Goal: Information Seeking & Learning: Understand process/instructions

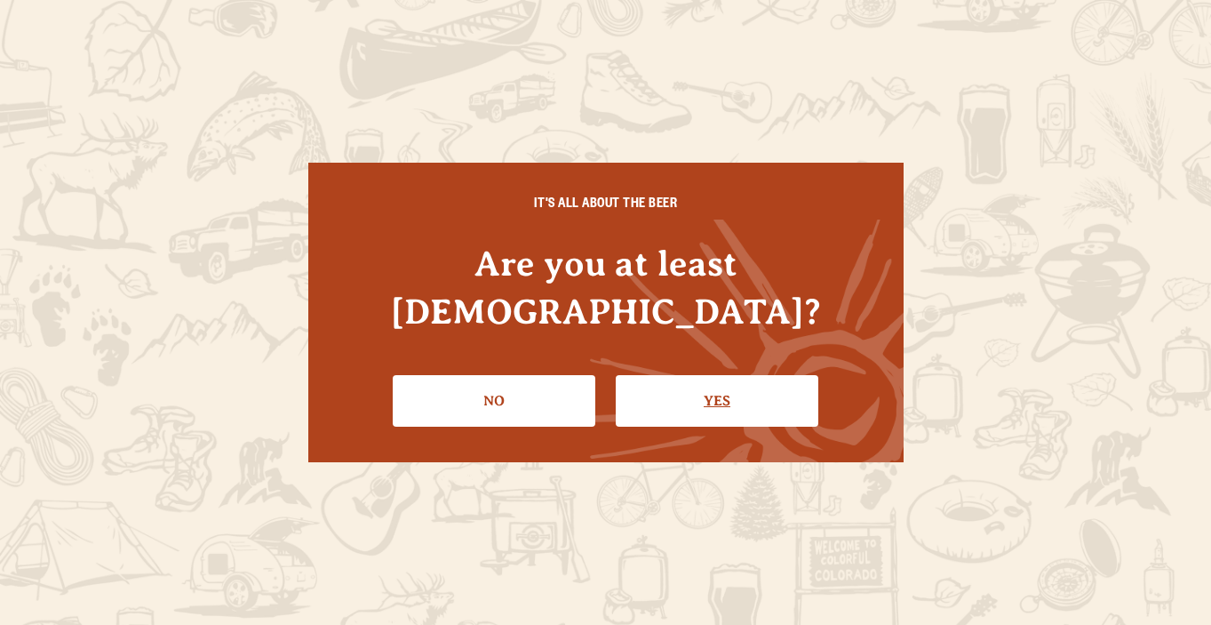
click at [713, 375] on link "Yes" at bounding box center [717, 401] width 203 height 52
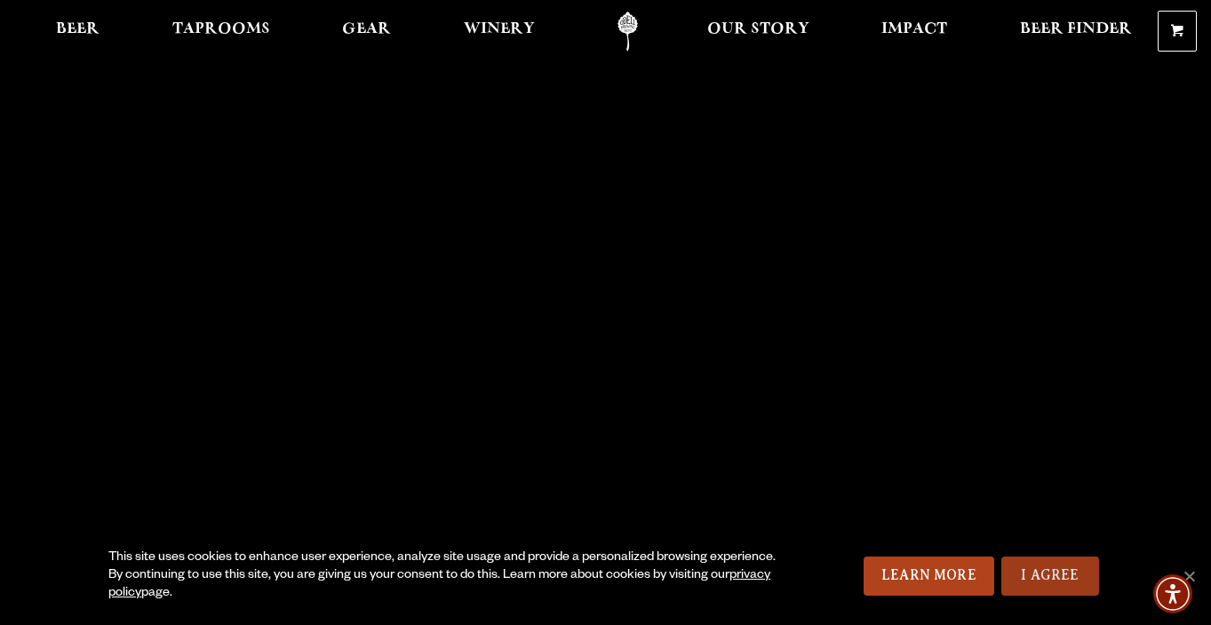
click at [1042, 563] on link "I Agree" at bounding box center [1051, 575] width 98 height 39
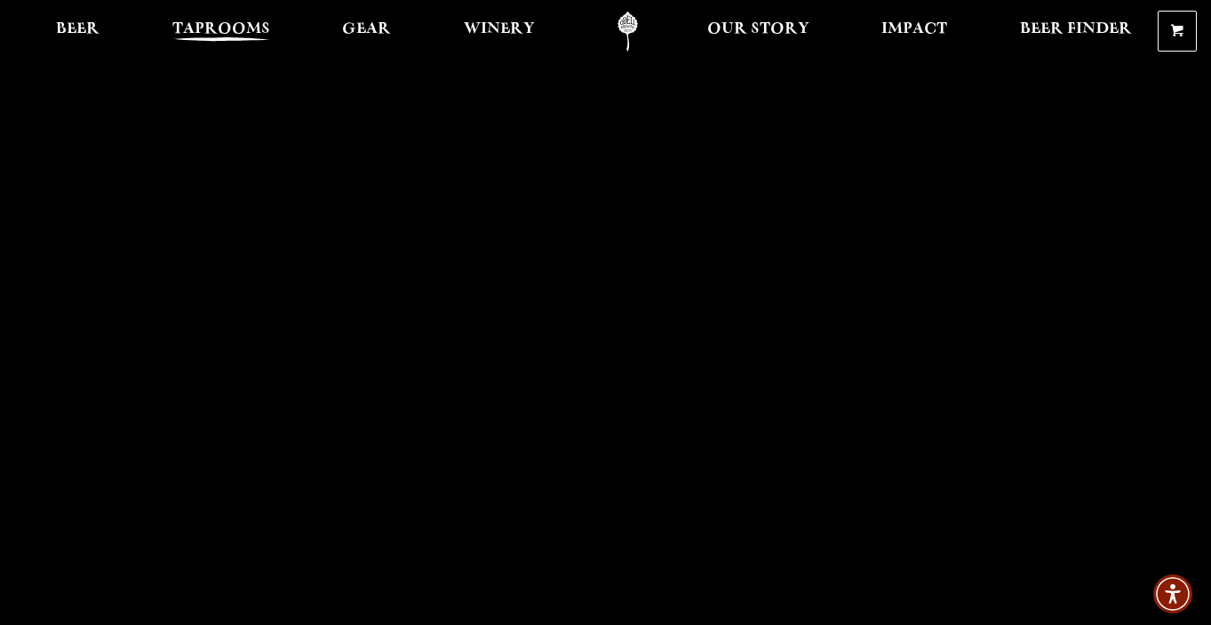
click at [212, 36] on span "Taprooms" at bounding box center [221, 29] width 98 height 14
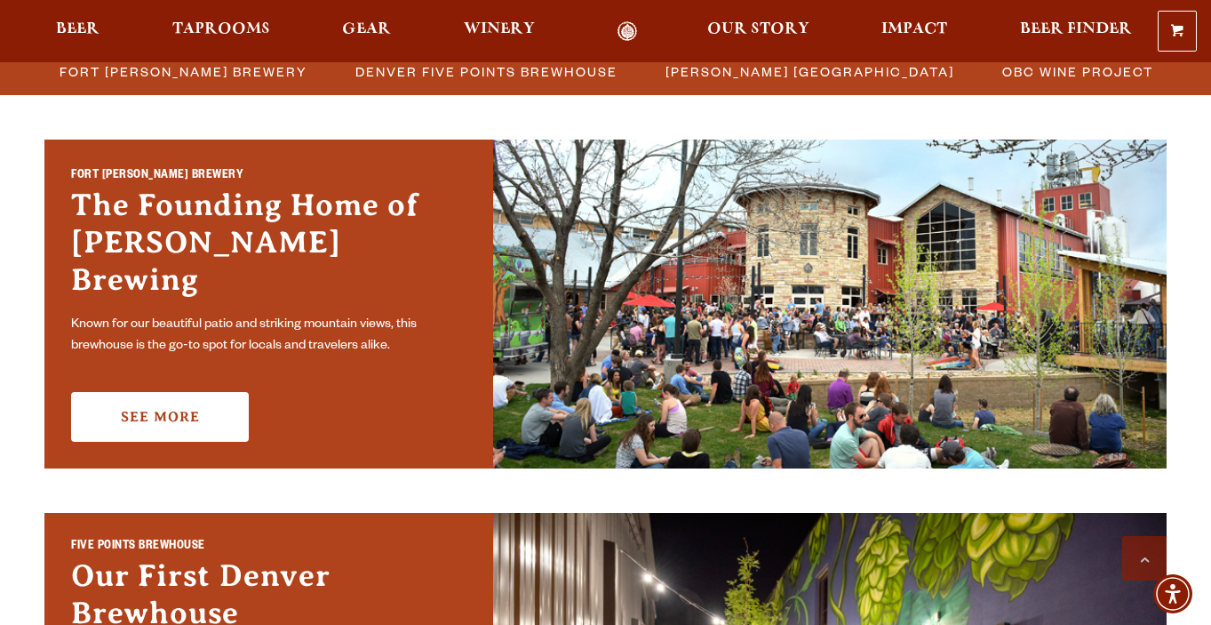
scroll to position [484, 0]
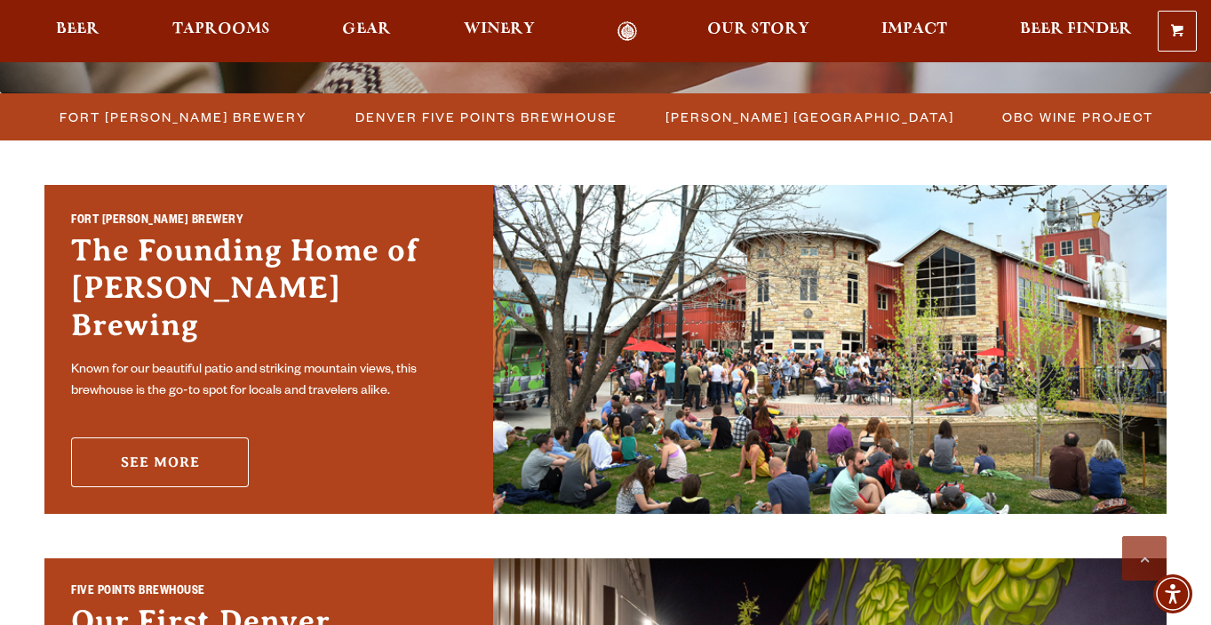
click at [172, 444] on link "See More" at bounding box center [160, 462] width 178 height 50
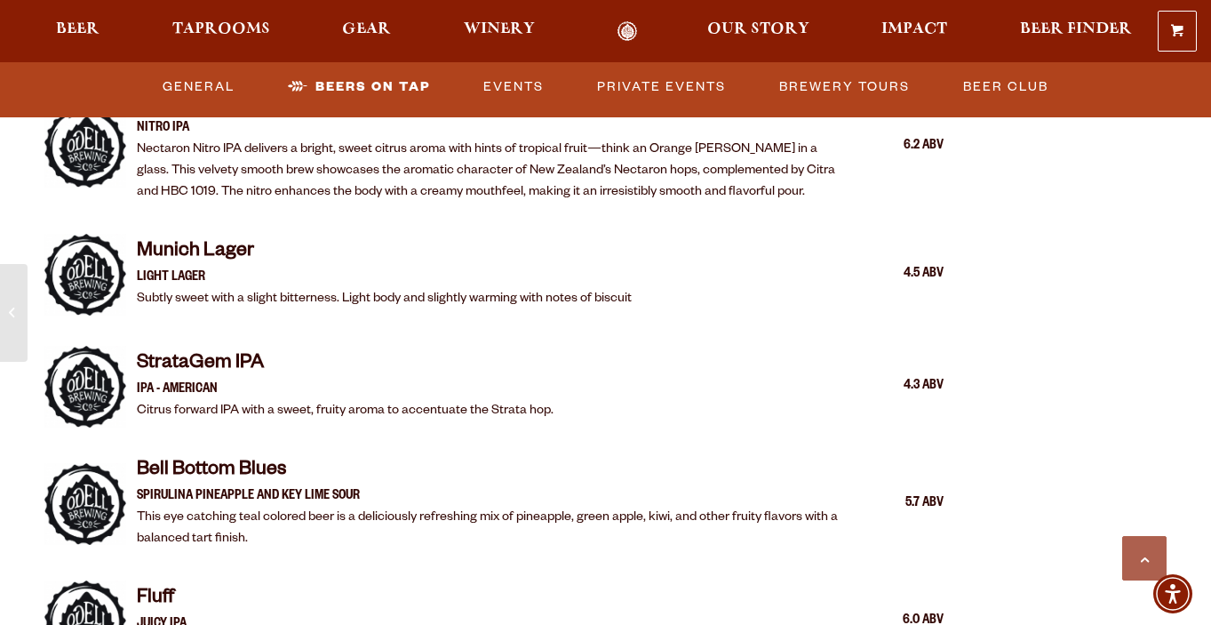
scroll to position [3360, 0]
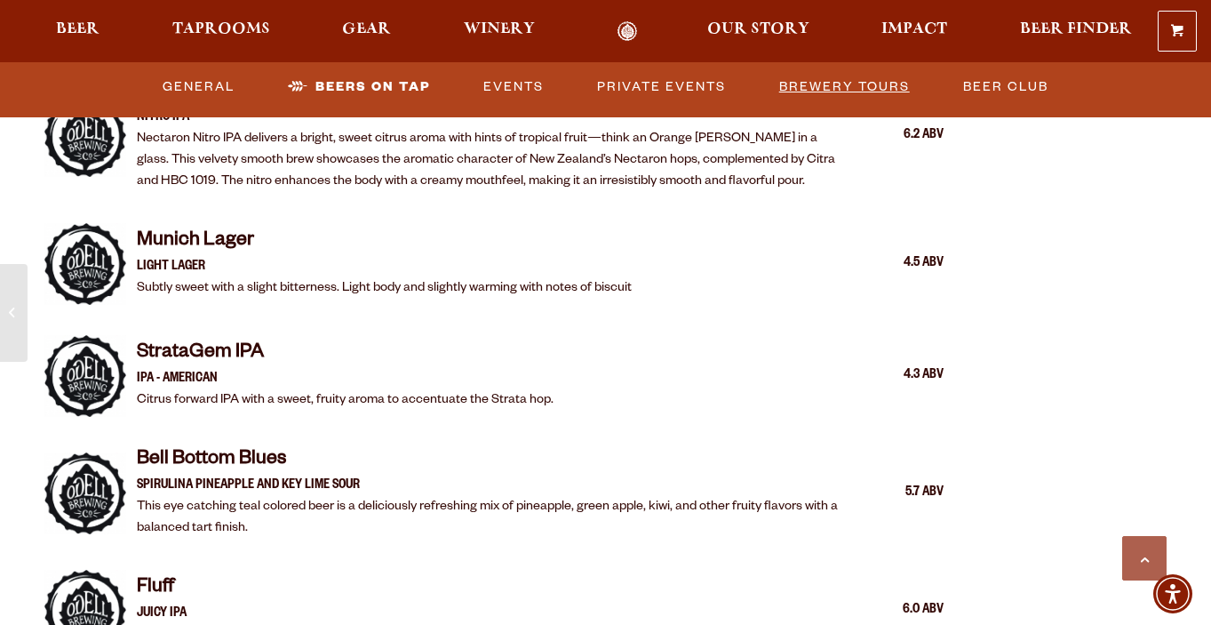
click at [842, 92] on link "Brewery Tours" at bounding box center [844, 87] width 145 height 41
